Goal: Transaction & Acquisition: Purchase product/service

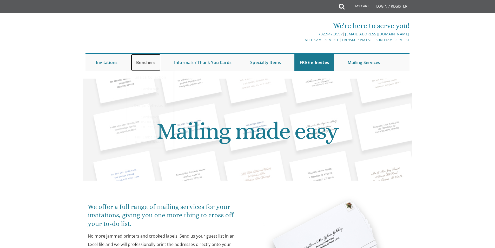
click at [146, 62] on link "Benchers" at bounding box center [146, 62] width 30 height 17
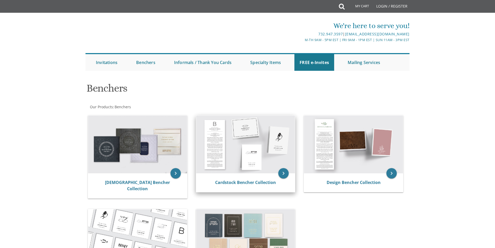
click at [229, 158] on img at bounding box center [245, 144] width 99 height 58
click at [253, 184] on link "Cardstock Bencher Collection" at bounding box center [245, 182] width 61 height 6
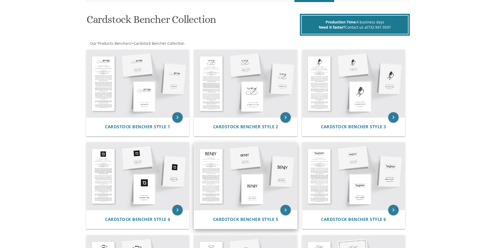
scroll to position [78, 0]
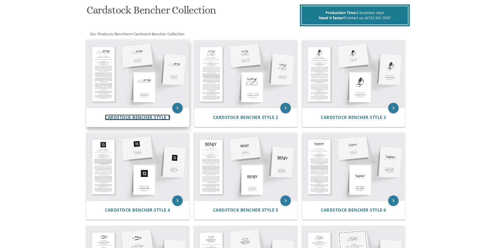
click at [145, 119] on span "Cardstock Bencher Style 1" at bounding box center [137, 117] width 65 height 6
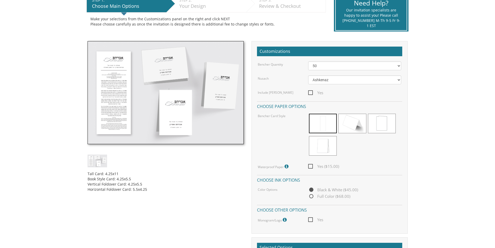
scroll to position [130, 0]
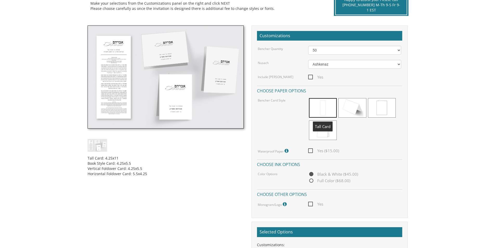
click at [323, 110] on span at bounding box center [323, 107] width 28 height 19
click at [327, 50] on select "50 60 70 80 90 100 125 150 175 200 225 250 275 300 325 350 375 400 425 450 475 …" at bounding box center [354, 50] width 93 height 9
click at [308, 46] on select "50 60 70 80 90 100 125 150 175 200 225 250 275 300 325 350 375 400 425 450 475 …" at bounding box center [354, 50] width 93 height 9
click at [322, 52] on select "50 60 70 80 90 100 125 150 175 200 225 250 275 300 325 350 375 400 425 450 475 …" at bounding box center [354, 50] width 93 height 9
select select "200"
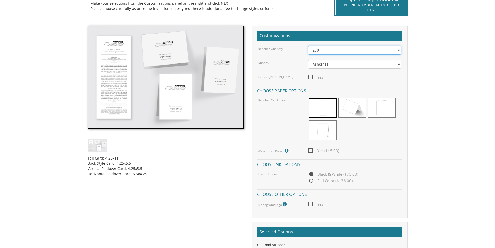
click at [308, 46] on select "50 60 70 80 90 100 125 150 175 200 225 250 275 300 325 350 375 400 425 450 475 …" at bounding box center [354, 50] width 93 height 9
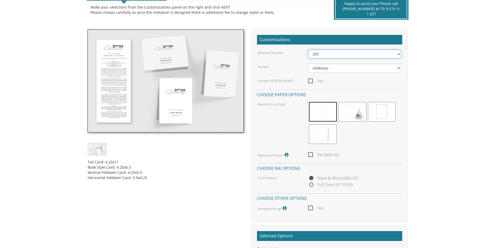
scroll to position [26, 0]
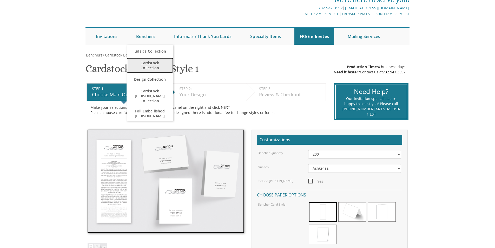
click at [146, 65] on span "Cardstock Collection" at bounding box center [150, 65] width 36 height 15
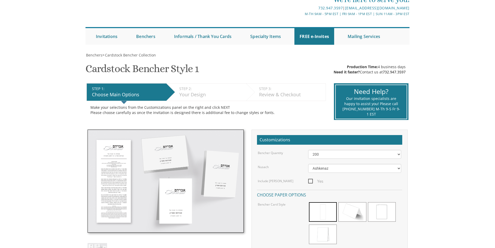
scroll to position [78, 0]
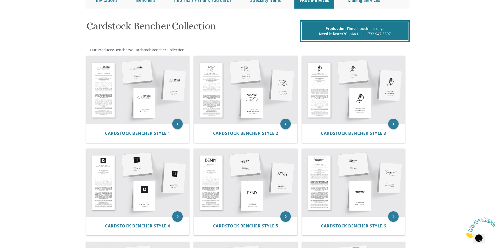
scroll to position [52, 0]
